Goal: Check status: Check status

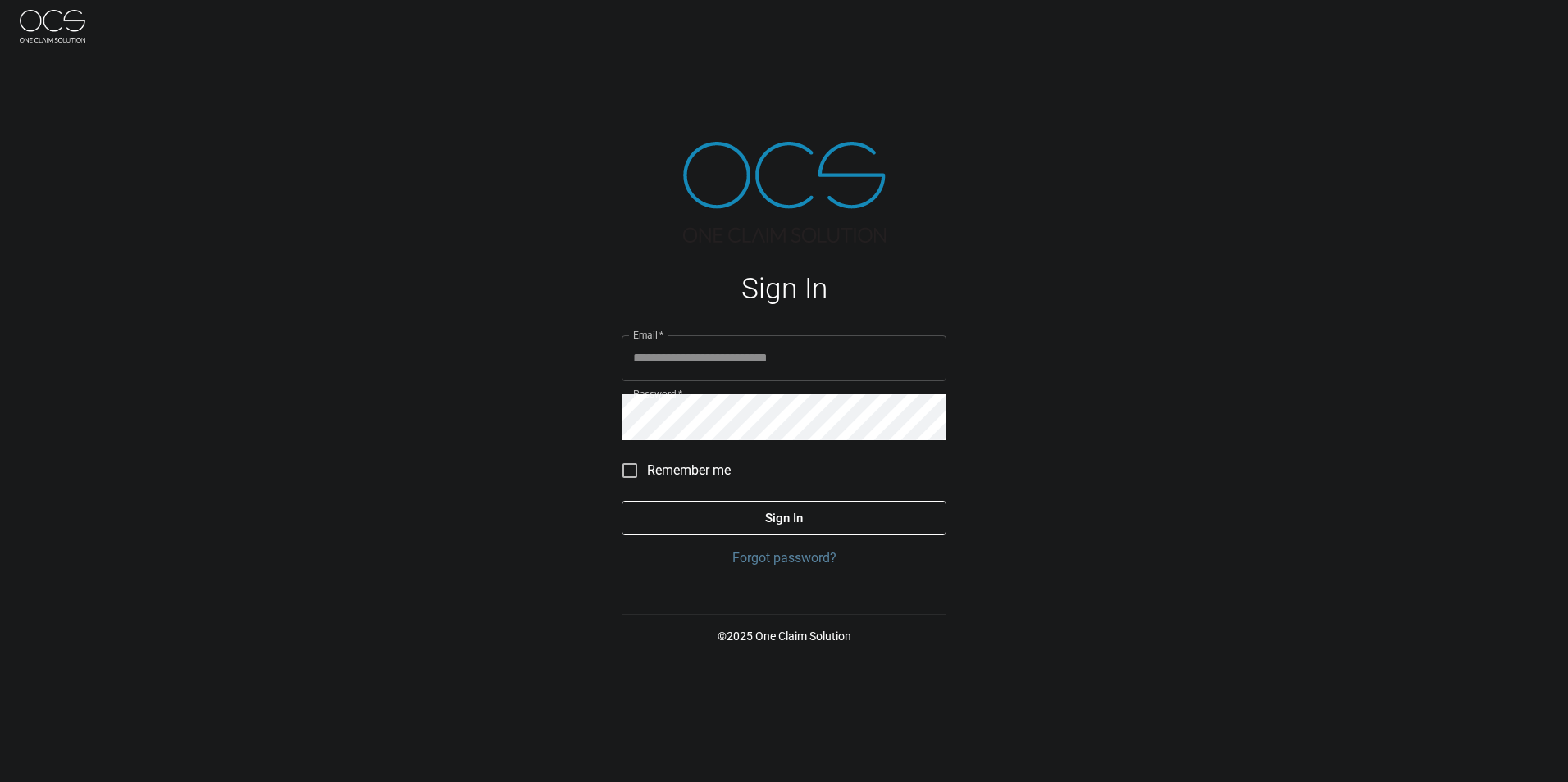
type input "**********"
click at [750, 525] on button "Sign In" at bounding box center [783, 518] width 325 height 35
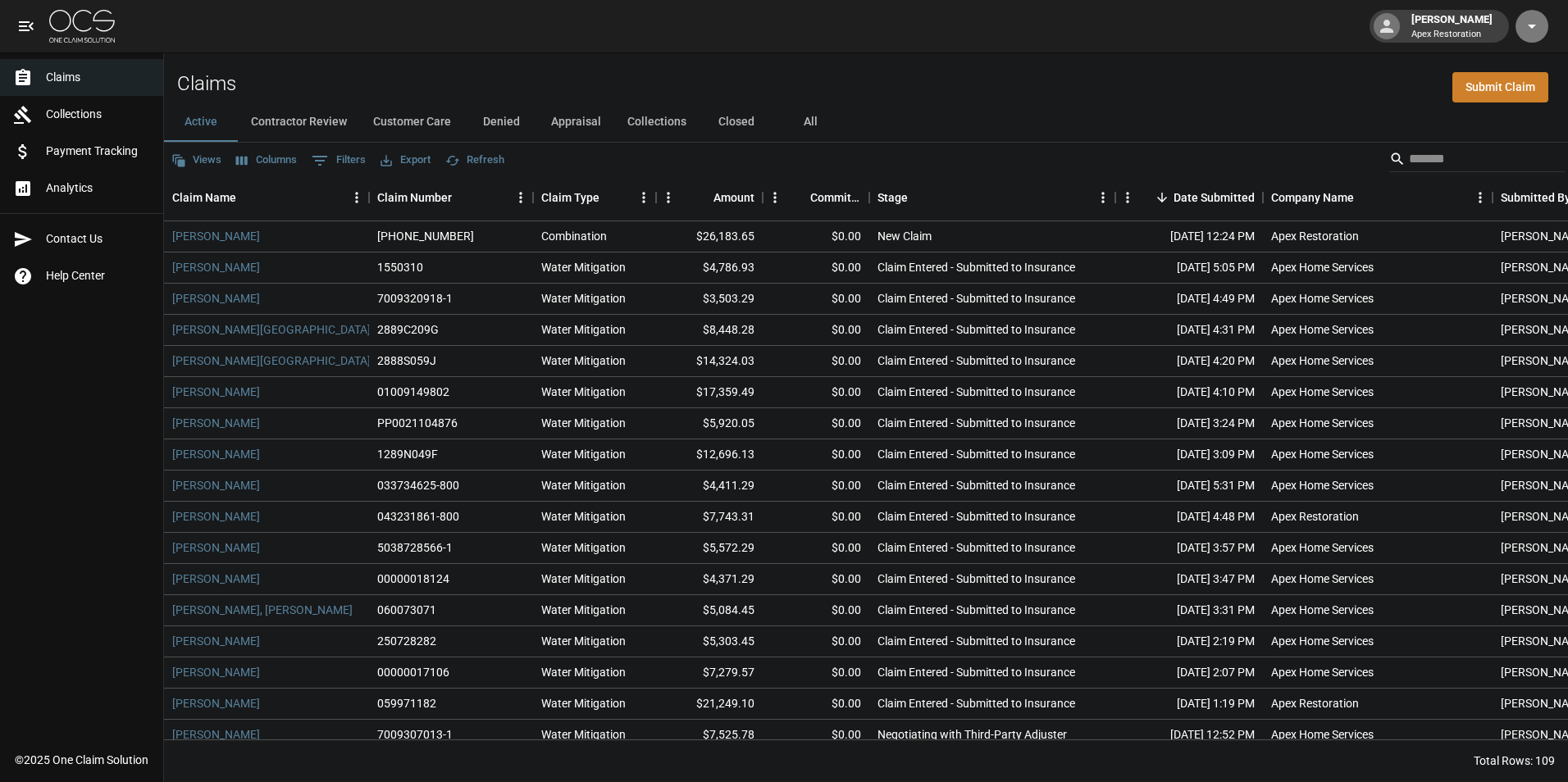
click at [1533, 30] on icon "button" at bounding box center [1532, 26] width 20 height 20
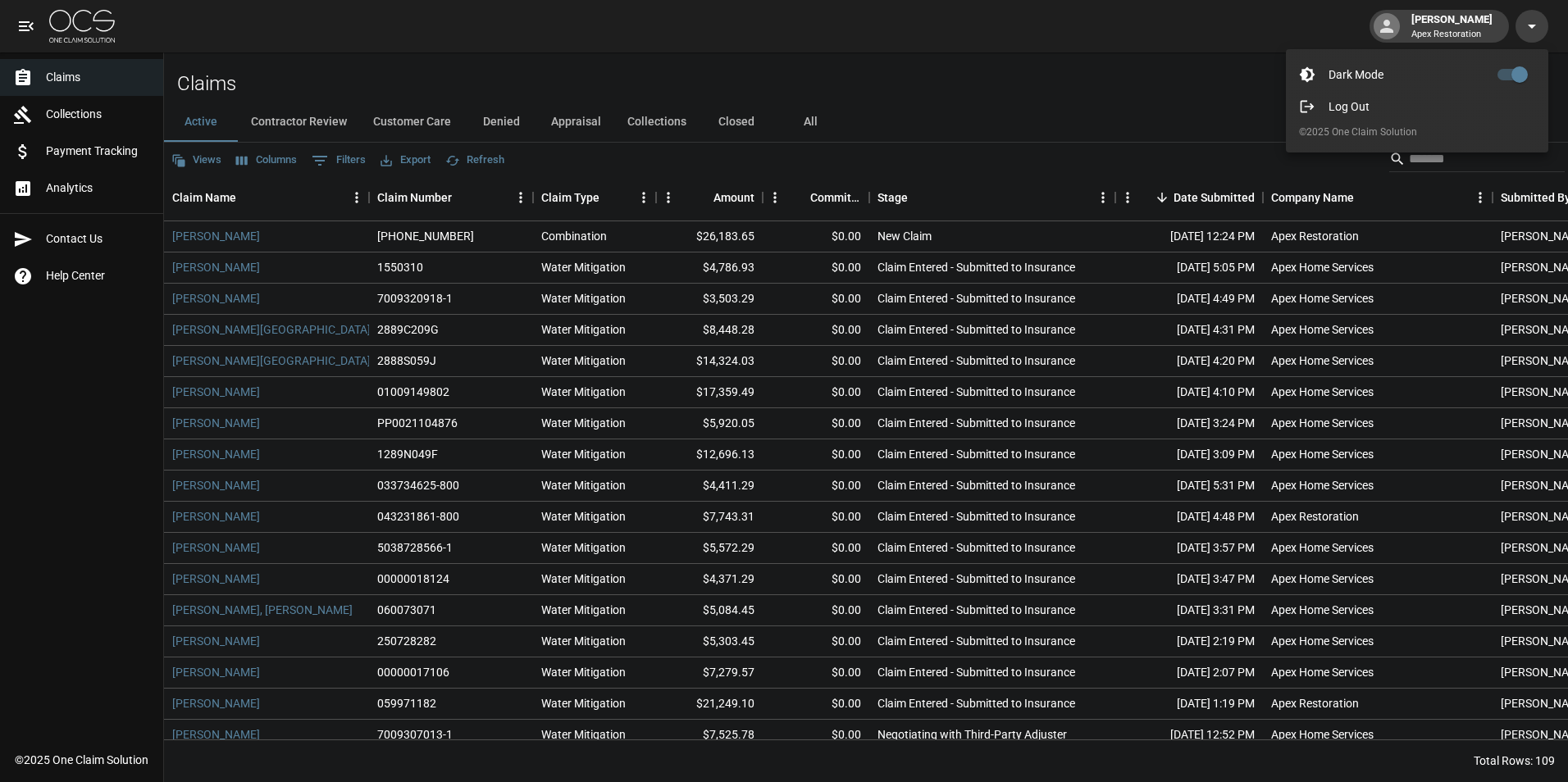
click at [1533, 30] on div at bounding box center [784, 391] width 1568 height 782
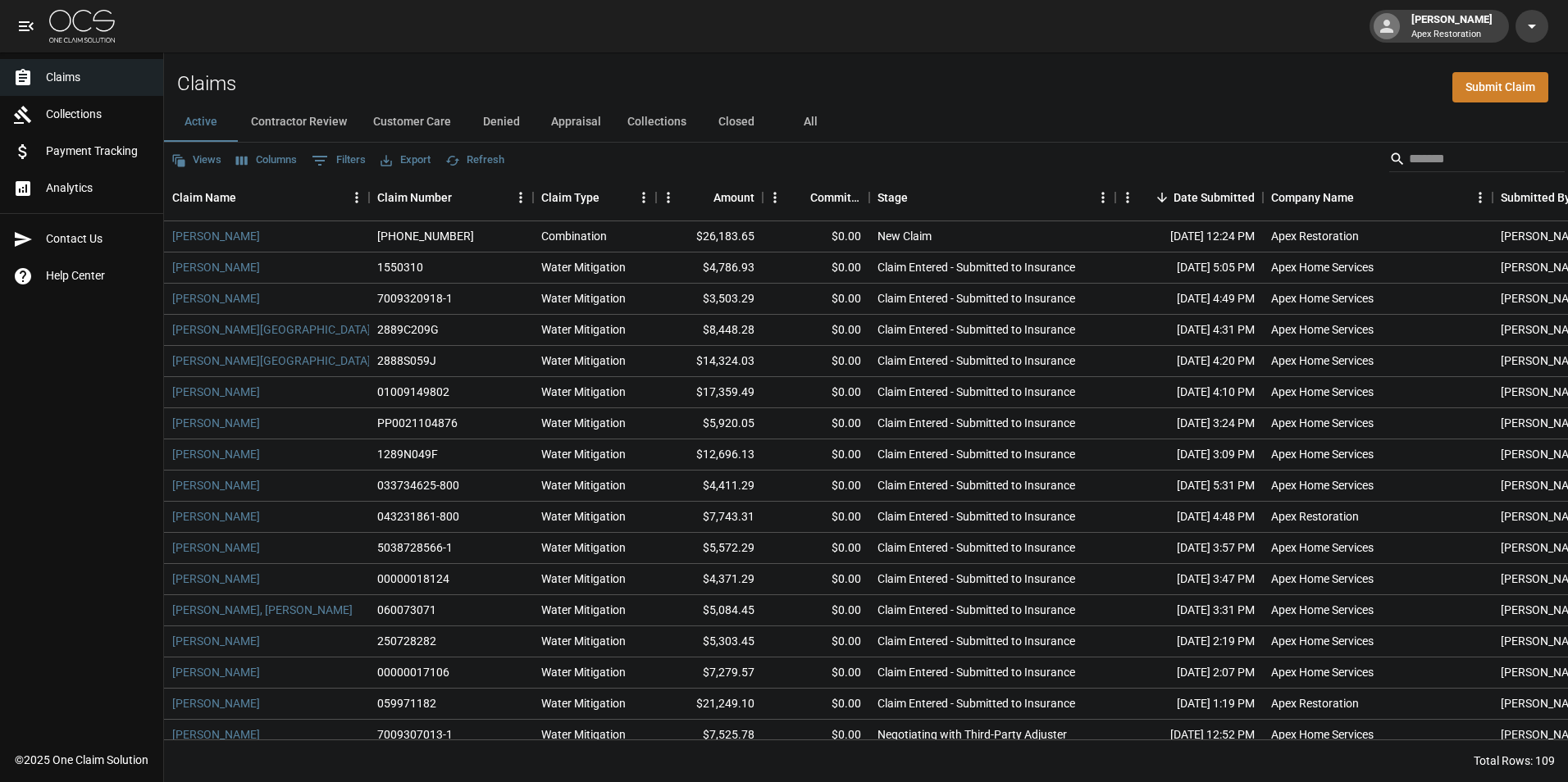
click at [1456, 21] on div "[PERSON_NAME] Apex Restoration" at bounding box center [1451, 26] width 95 height 30
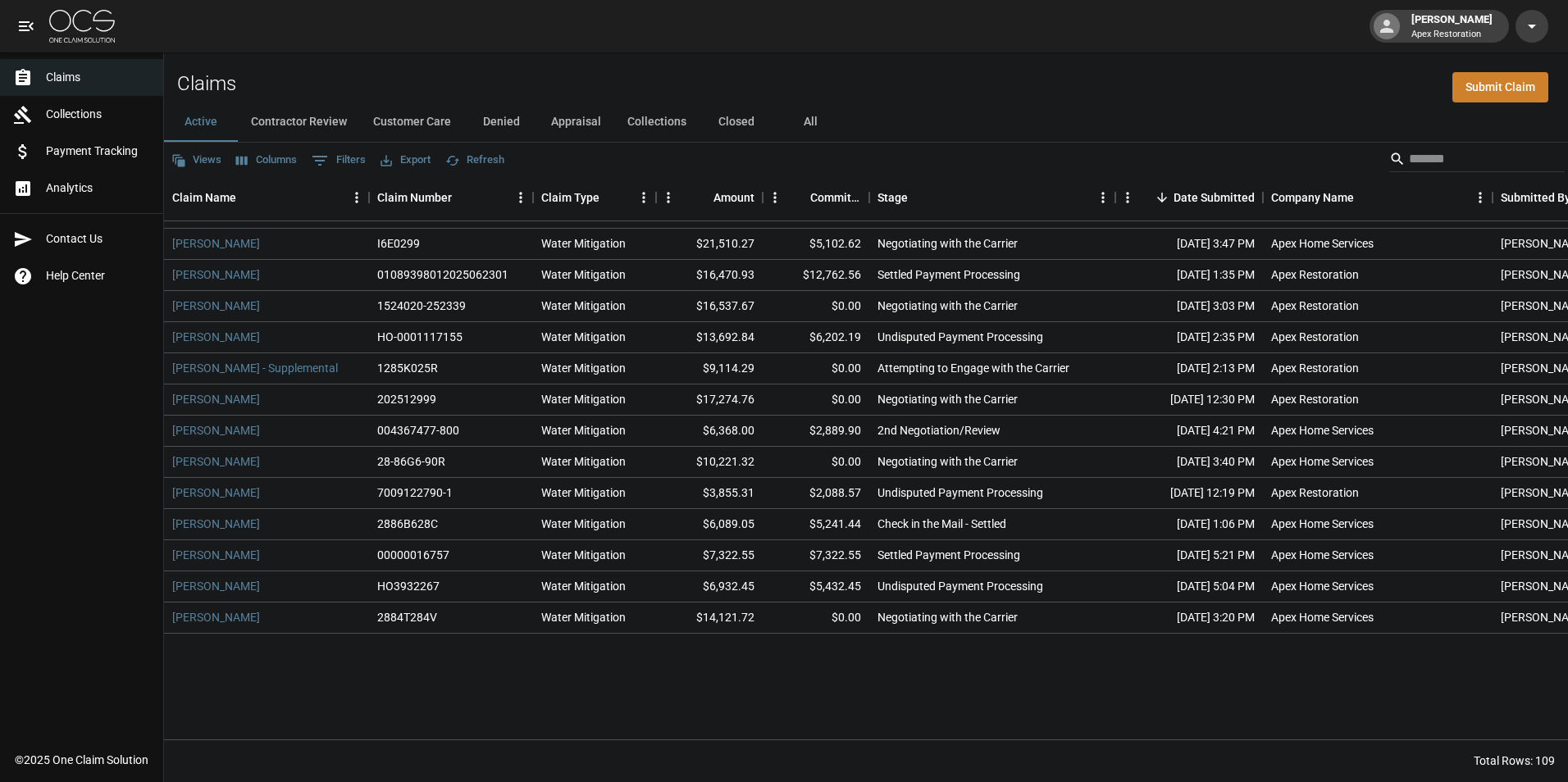
scroll to position [2889, 0]
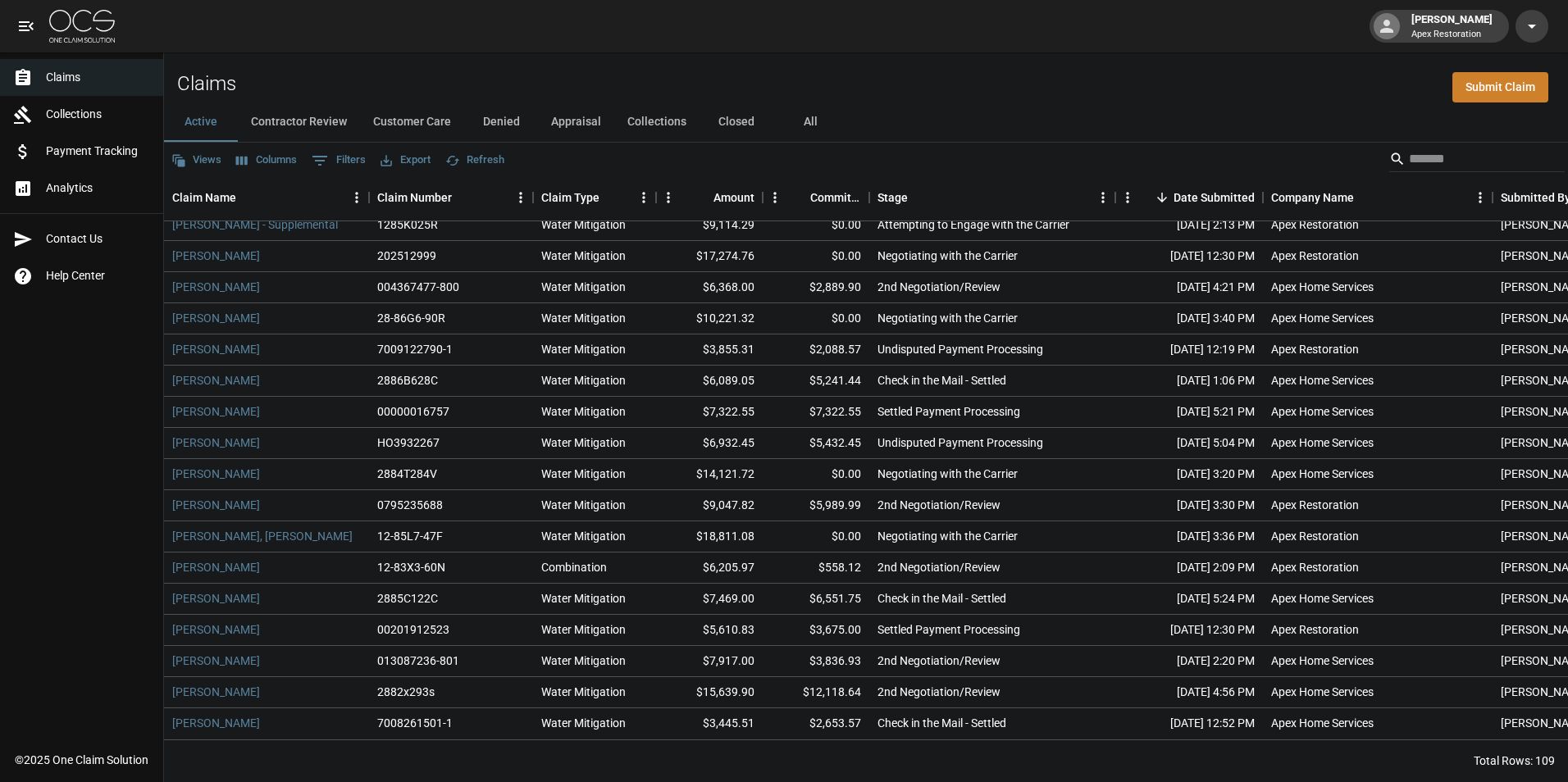
click at [18, 23] on icon "open drawer" at bounding box center [26, 26] width 20 height 20
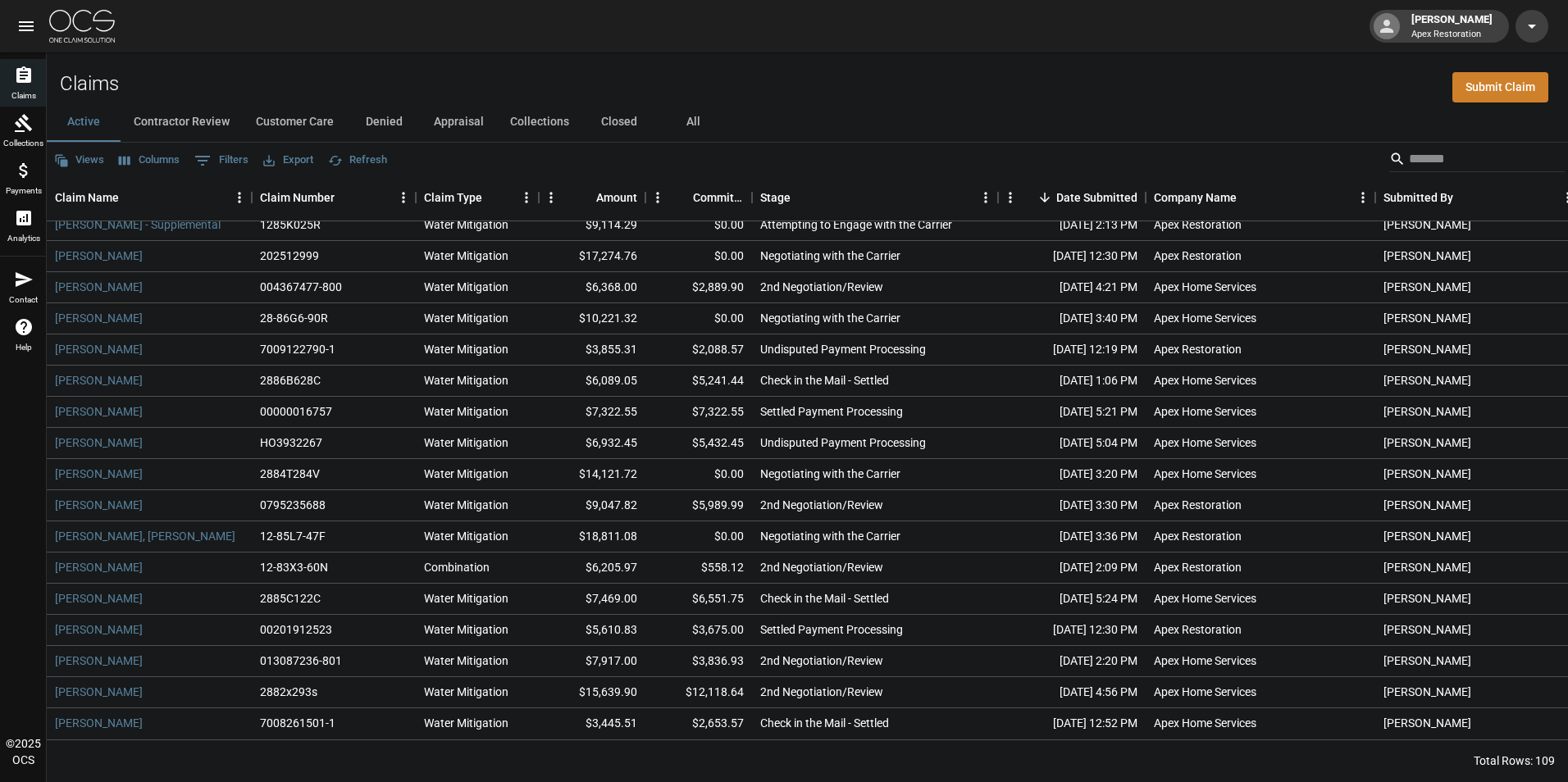
click at [18, 23] on icon "open drawer" at bounding box center [26, 26] width 20 height 20
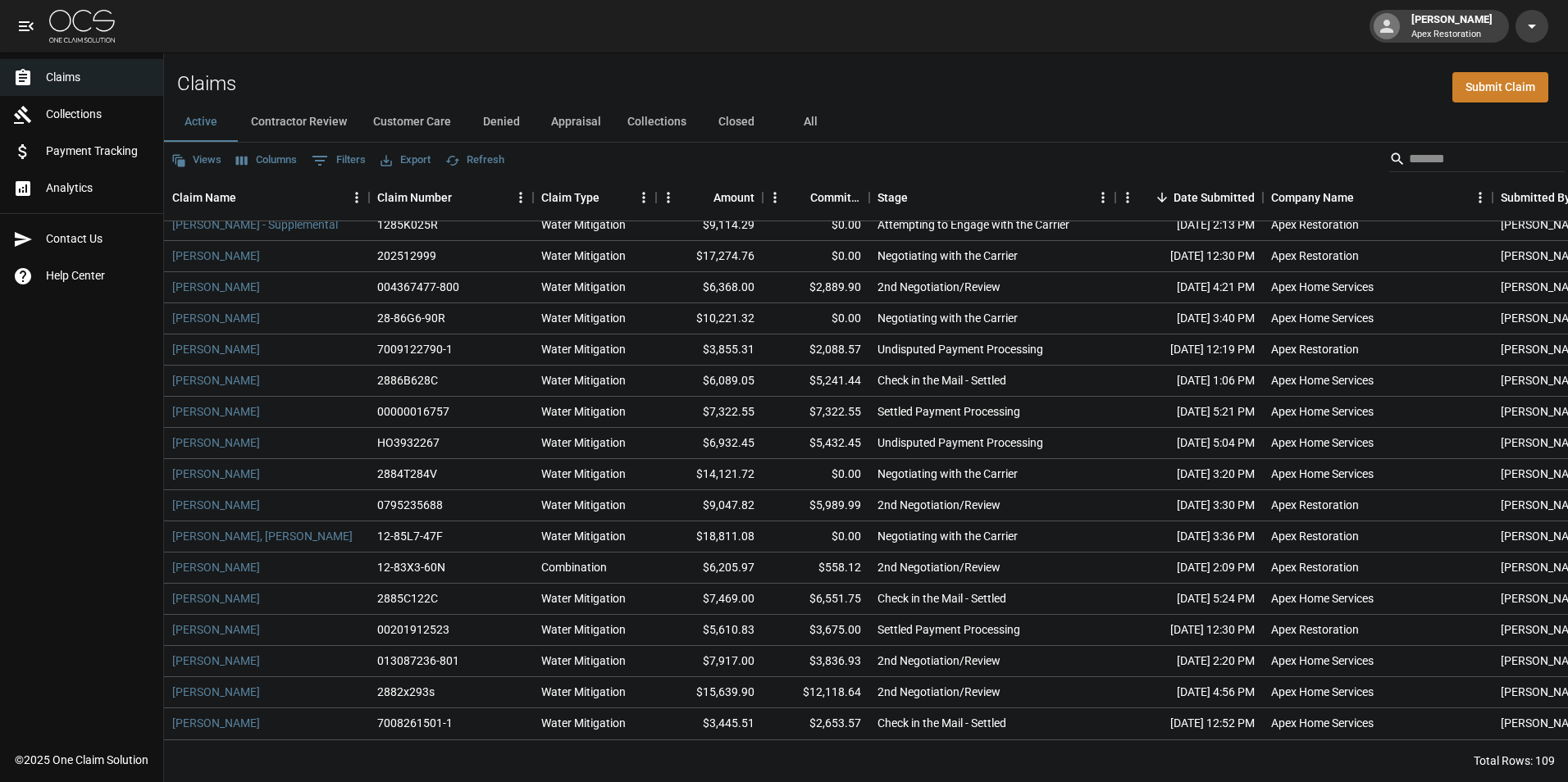
click at [84, 119] on span "Collections" at bounding box center [98, 114] width 104 height 17
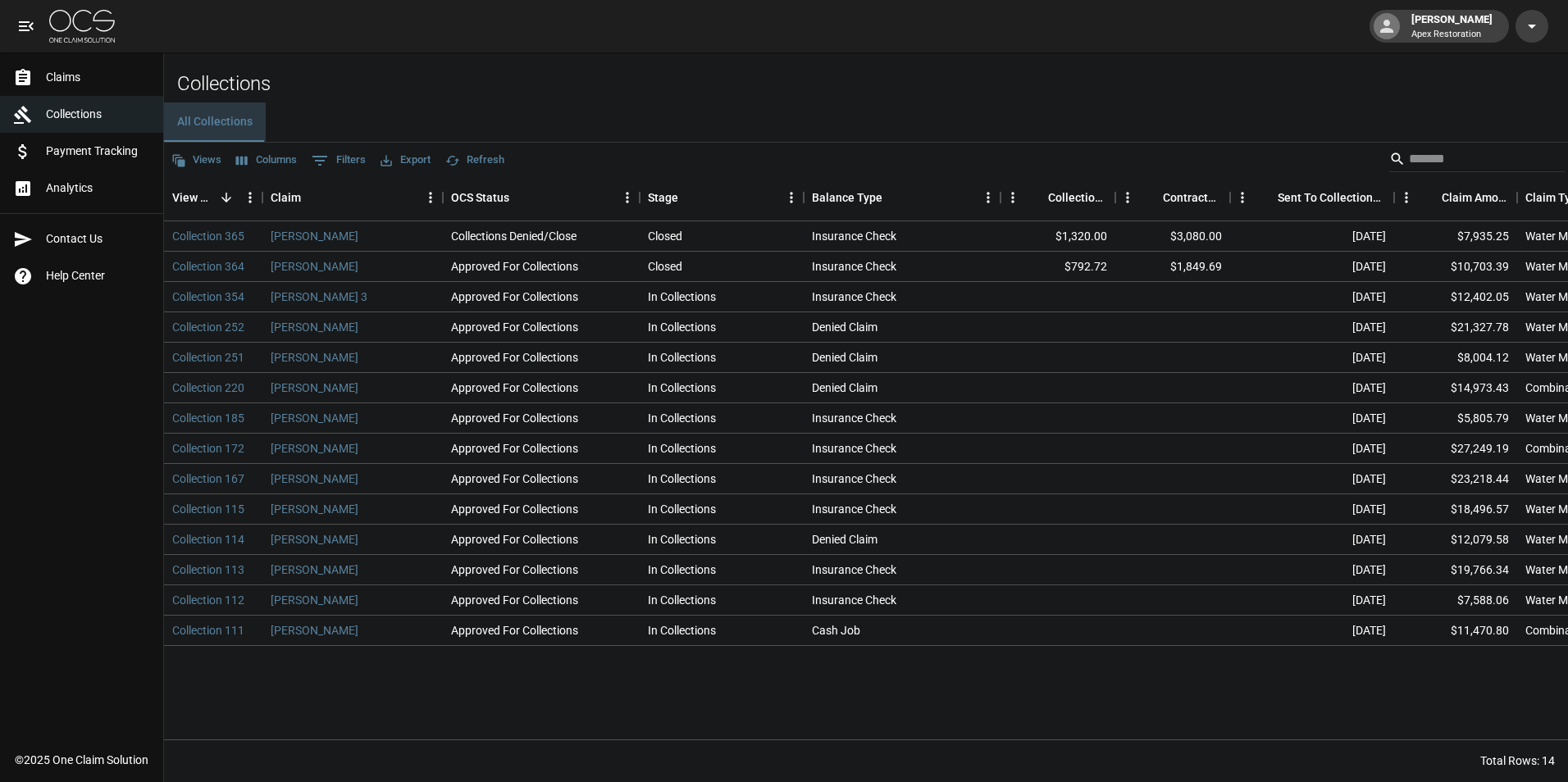
click at [207, 125] on button "All Collections" at bounding box center [215, 123] width 102 height 39
click at [77, 75] on span "Claims" at bounding box center [98, 77] width 104 height 17
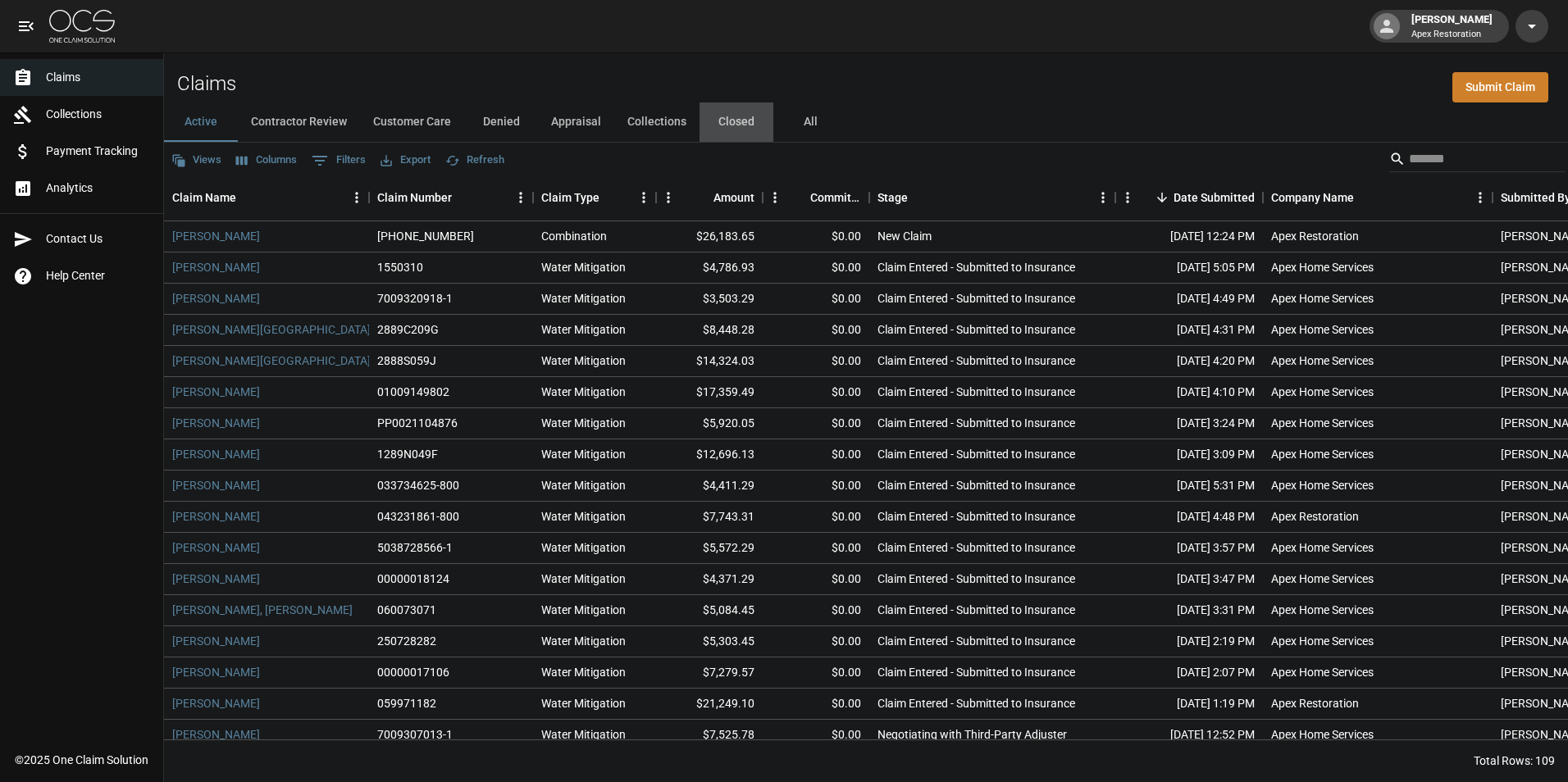
click at [737, 123] on button "Closed" at bounding box center [736, 123] width 74 height 39
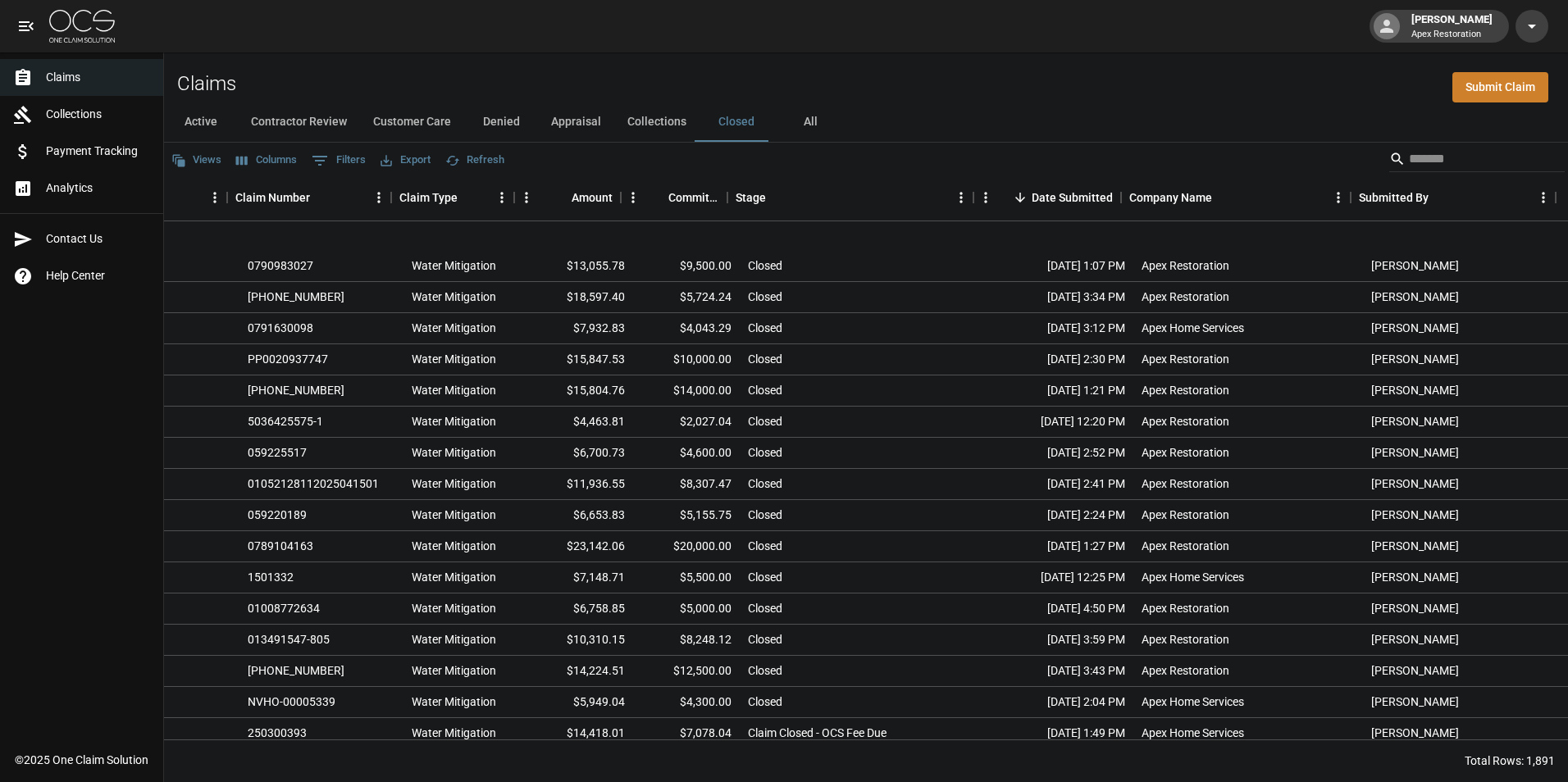
scroll to position [1885, 141]
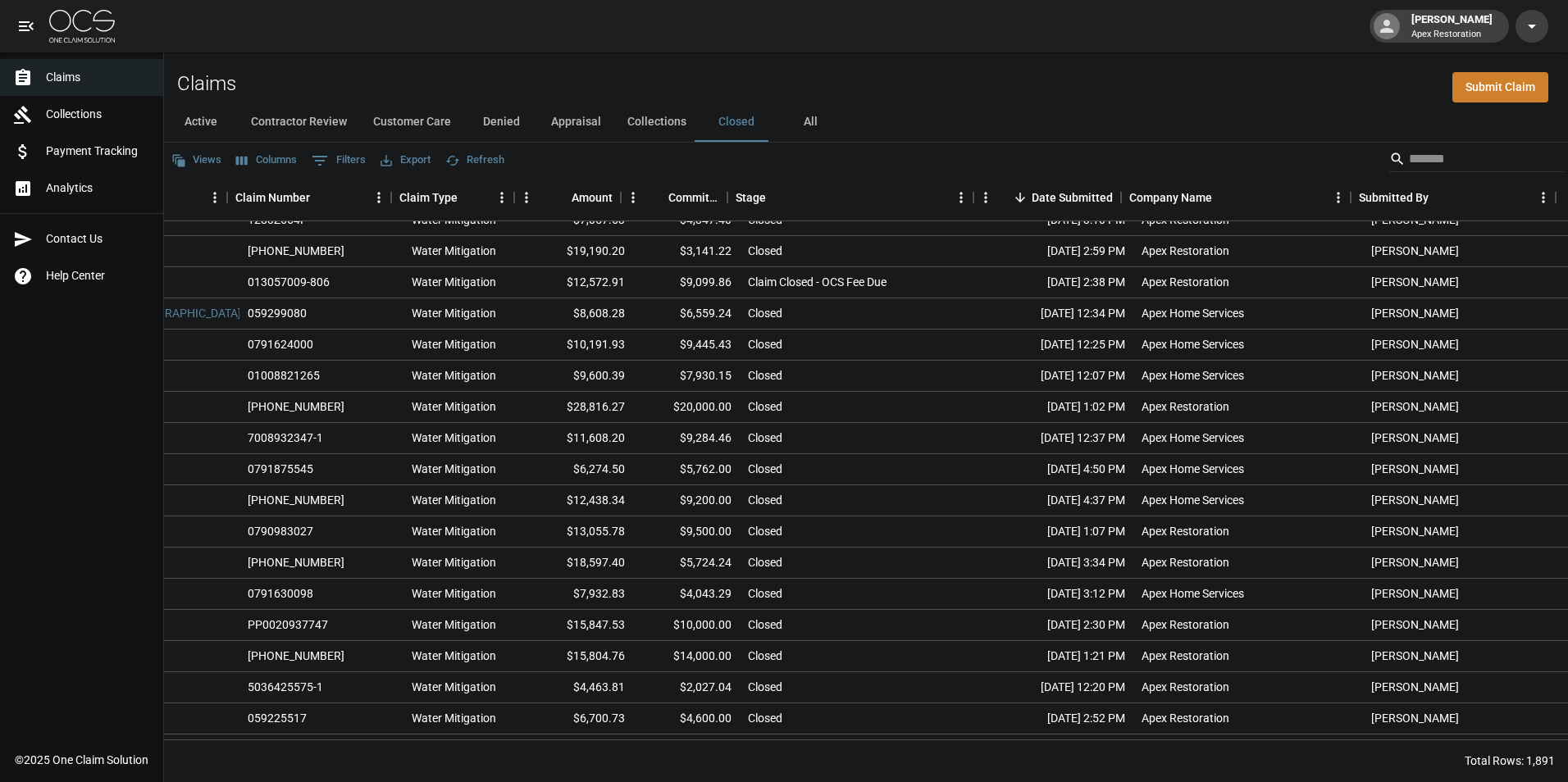
click at [1429, 155] on input "Search" at bounding box center [1473, 159] width 131 height 26
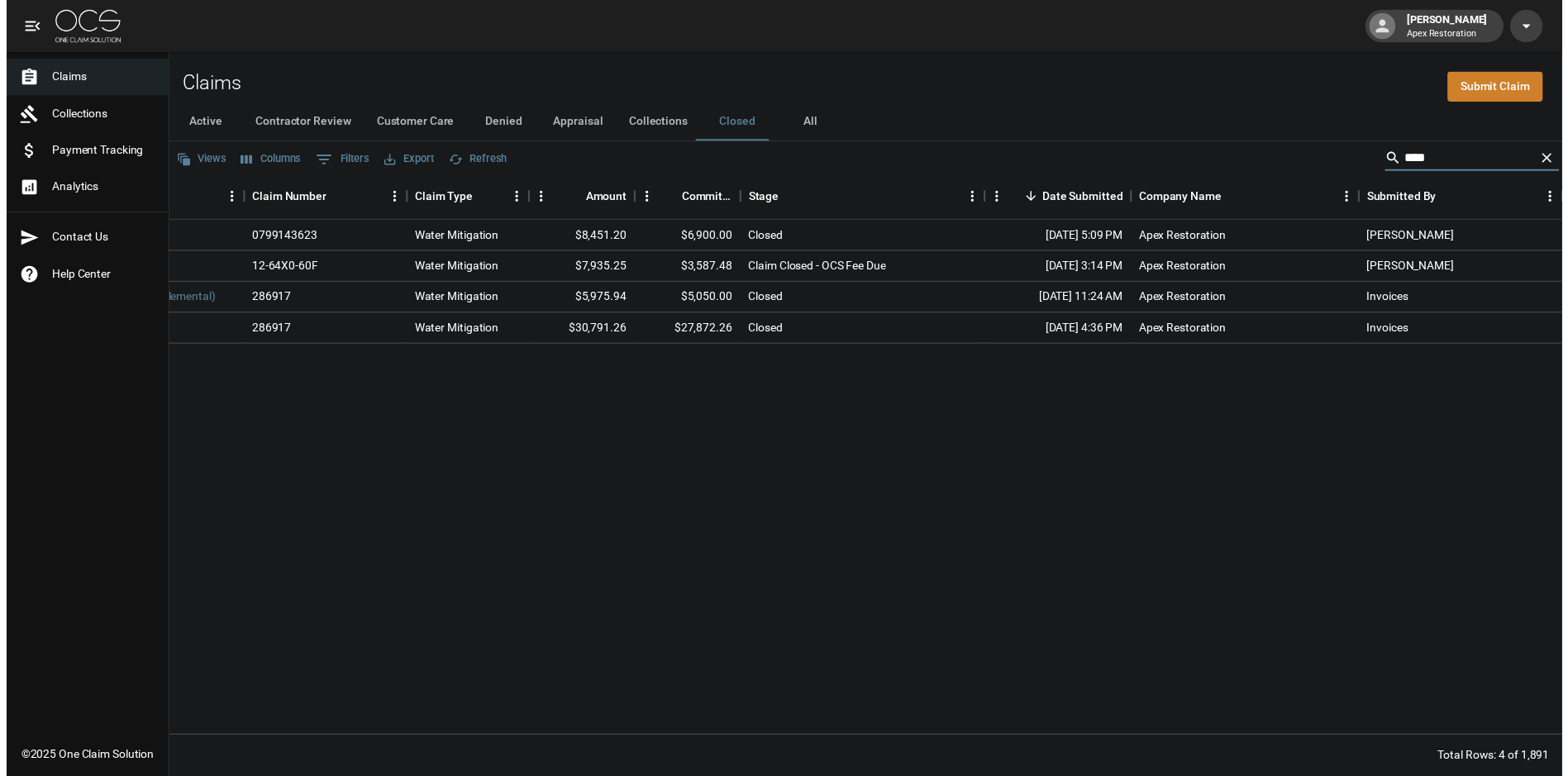
scroll to position [0, 0]
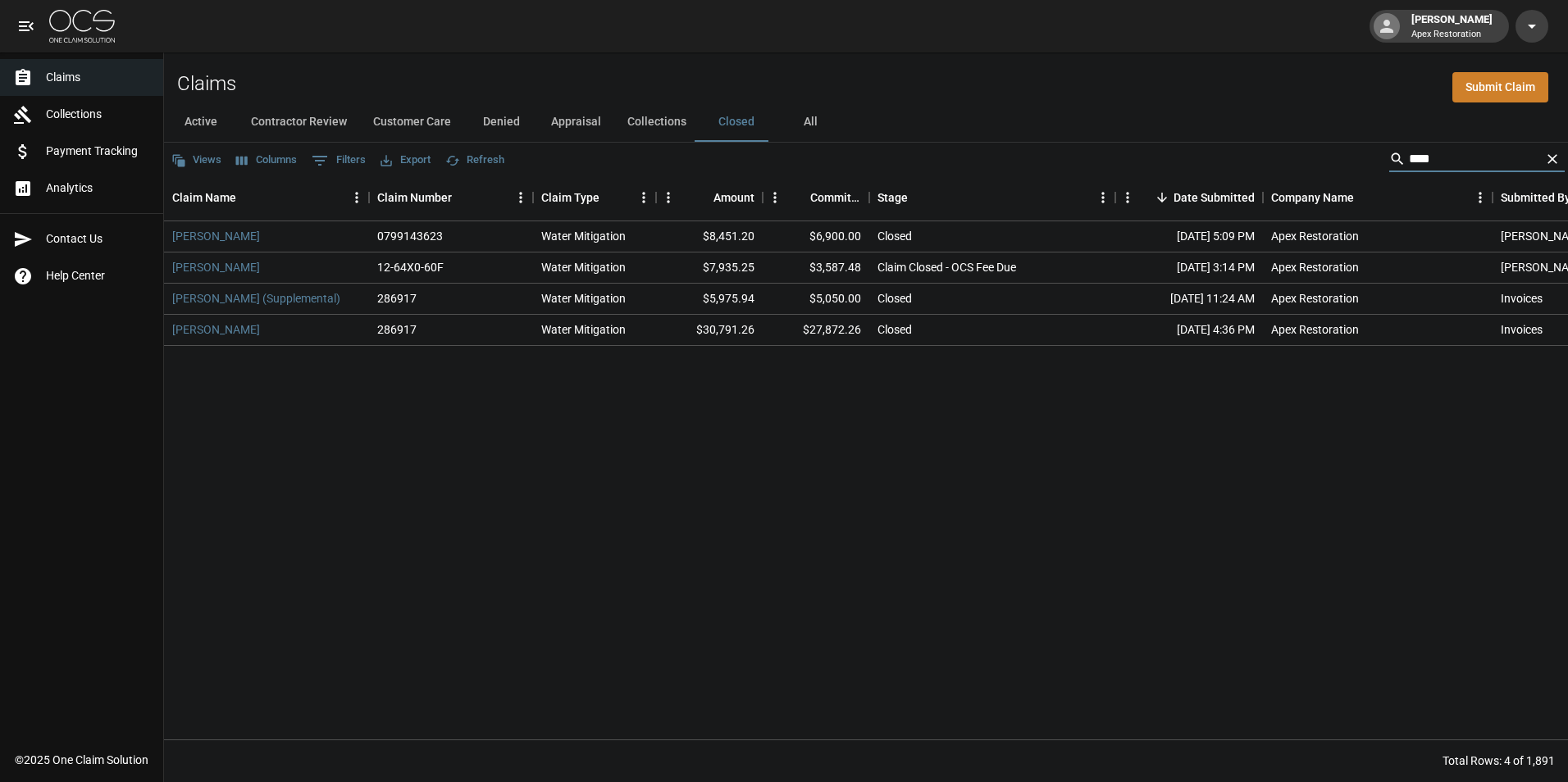
type input "****"
click at [258, 230] on link "[PERSON_NAME]" at bounding box center [216, 236] width 88 height 16
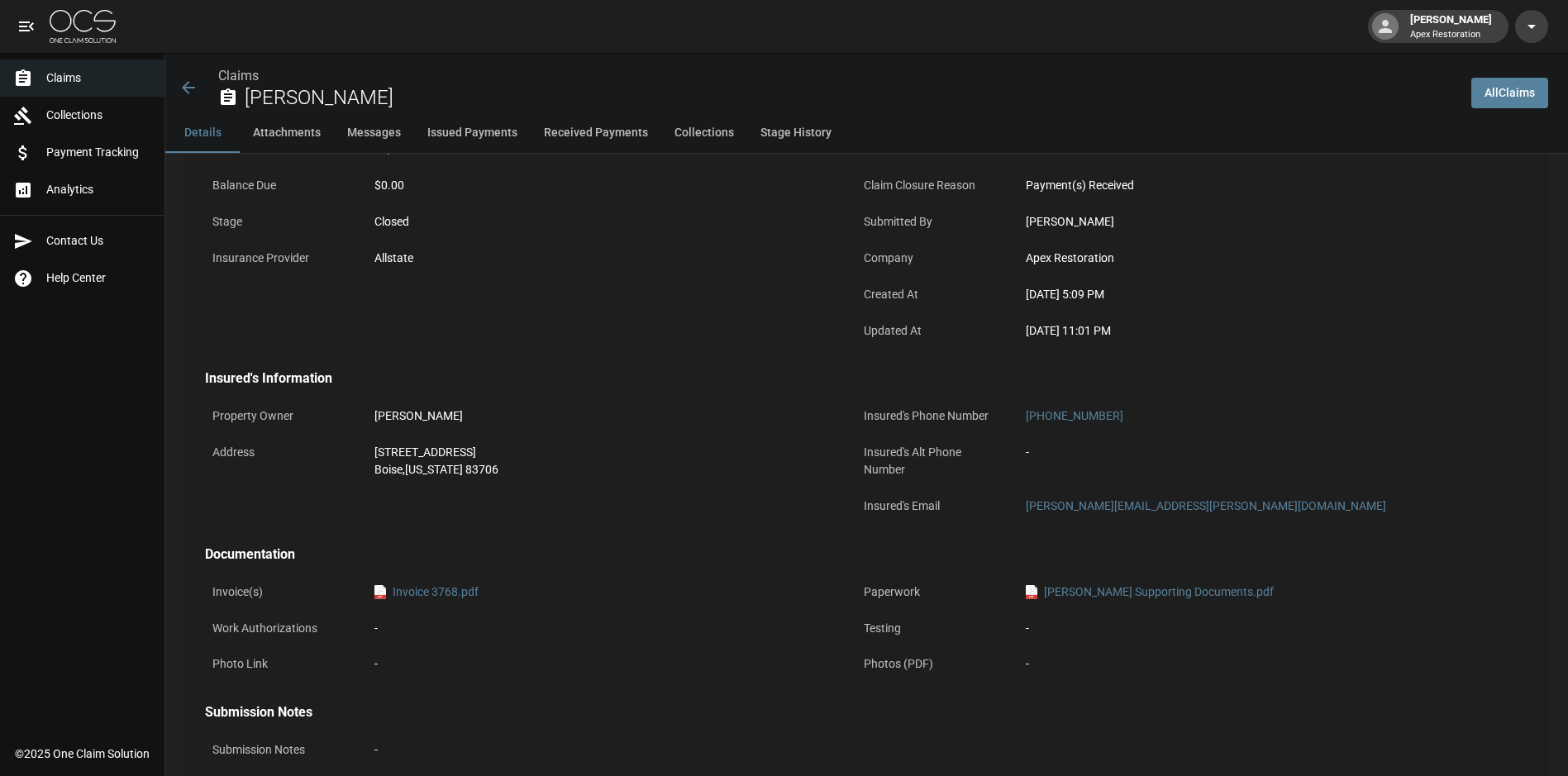
scroll to position [248, 0]
